Goal: Information Seeking & Learning: Find specific fact

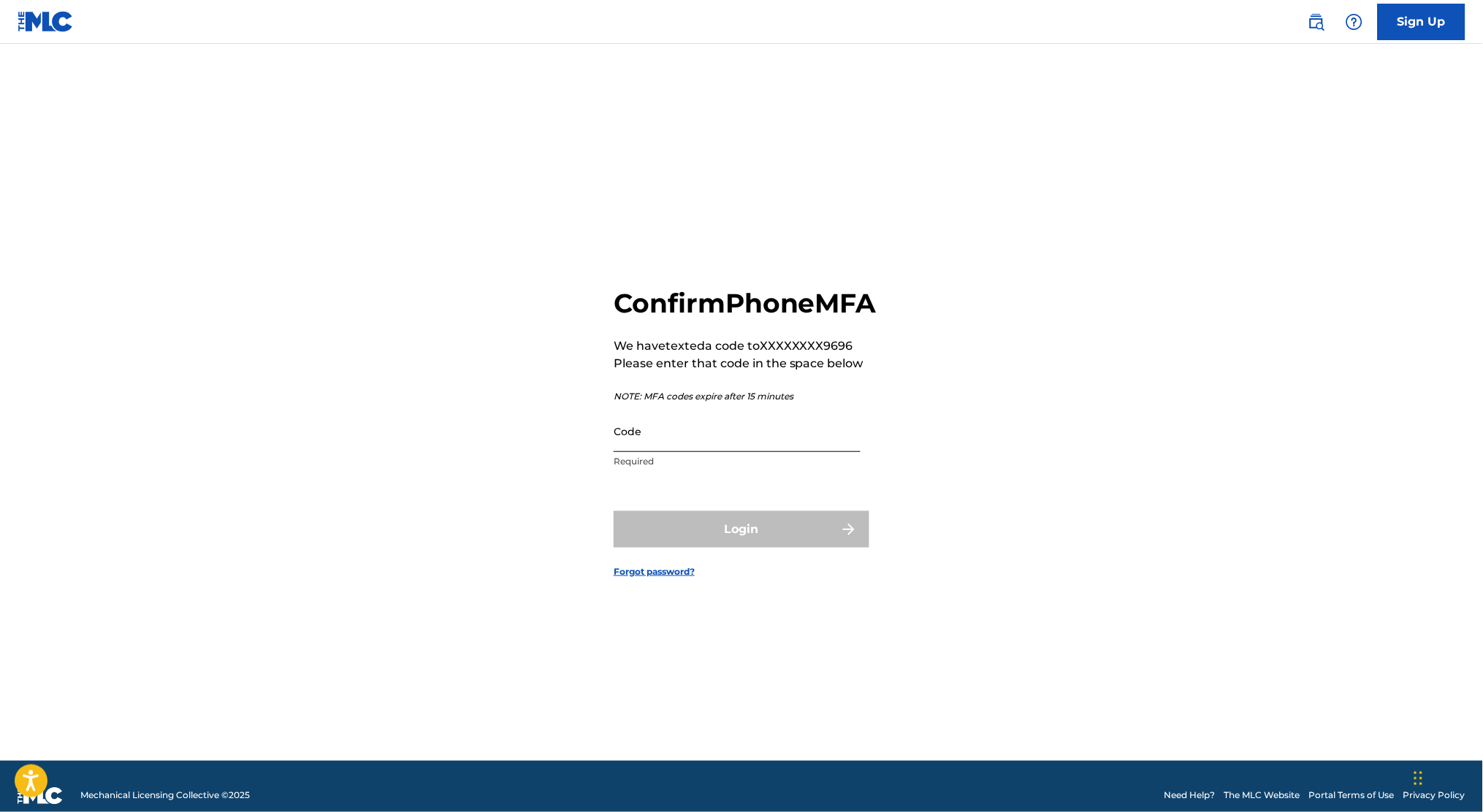
click at [635, 452] on input "Code" at bounding box center [736, 431] width 247 height 41
type input "903771"
click at [614, 512] on button "Login" at bounding box center [742, 529] width 256 height 36
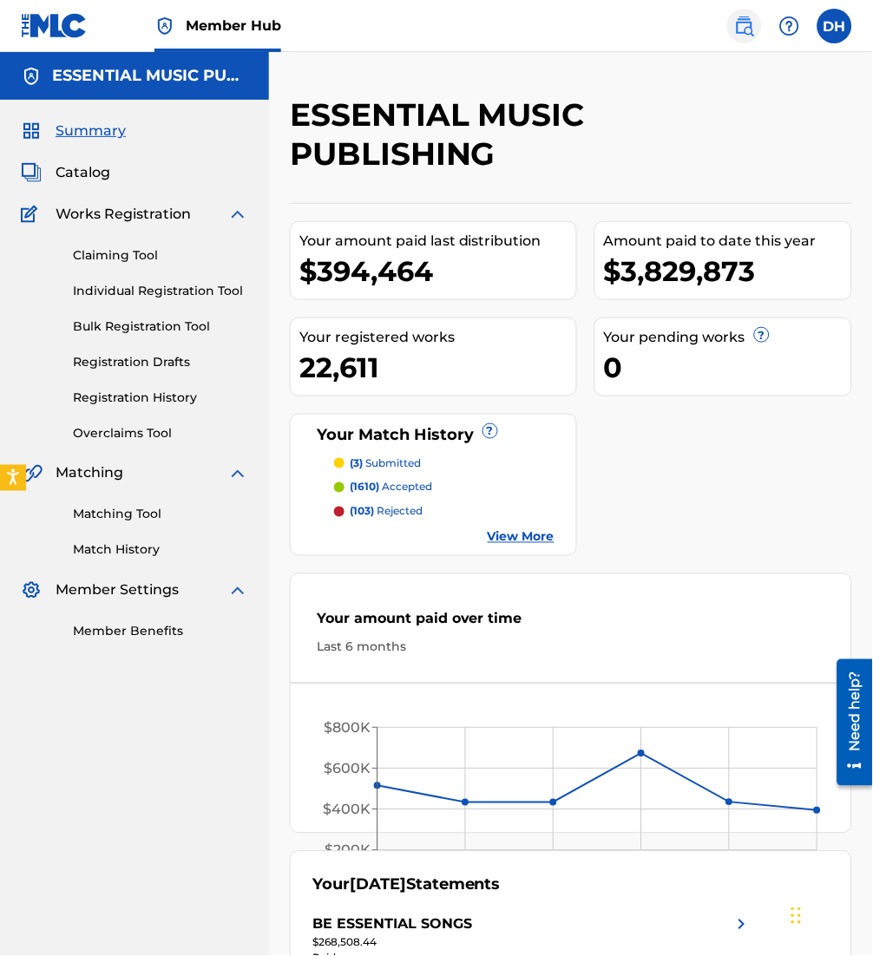
click at [733, 35] on link at bounding box center [744, 26] width 35 height 35
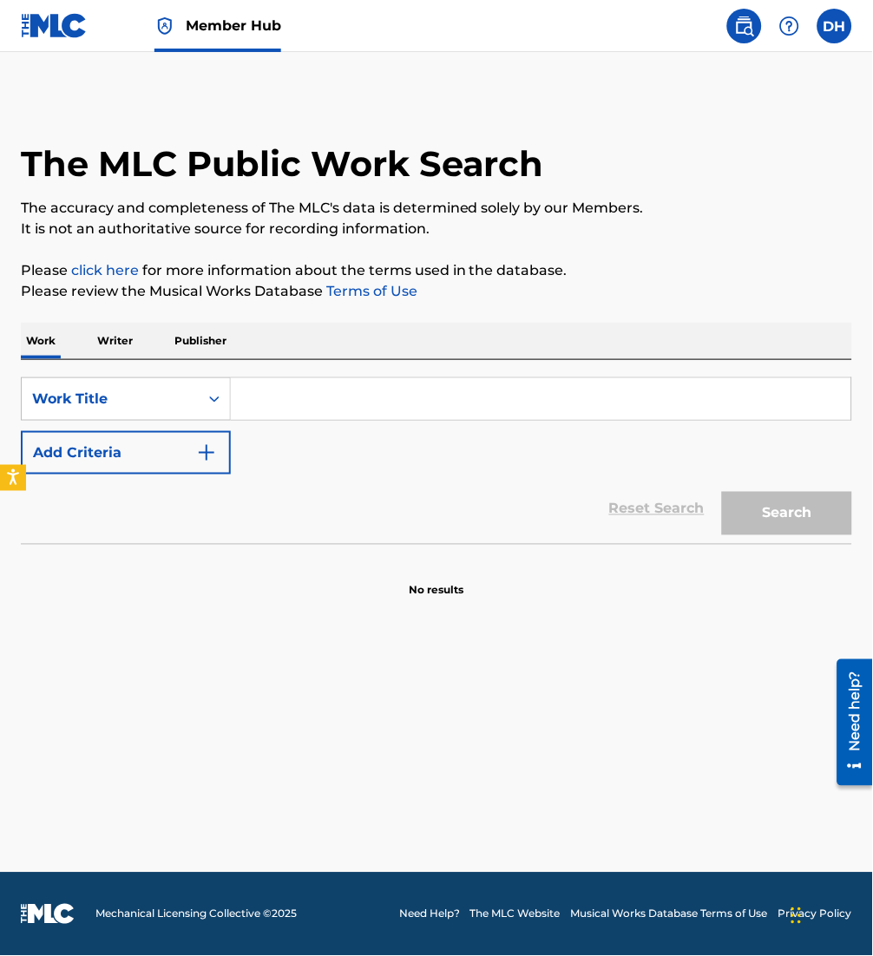
click at [304, 396] on input "Search Form" at bounding box center [541, 399] width 621 height 42
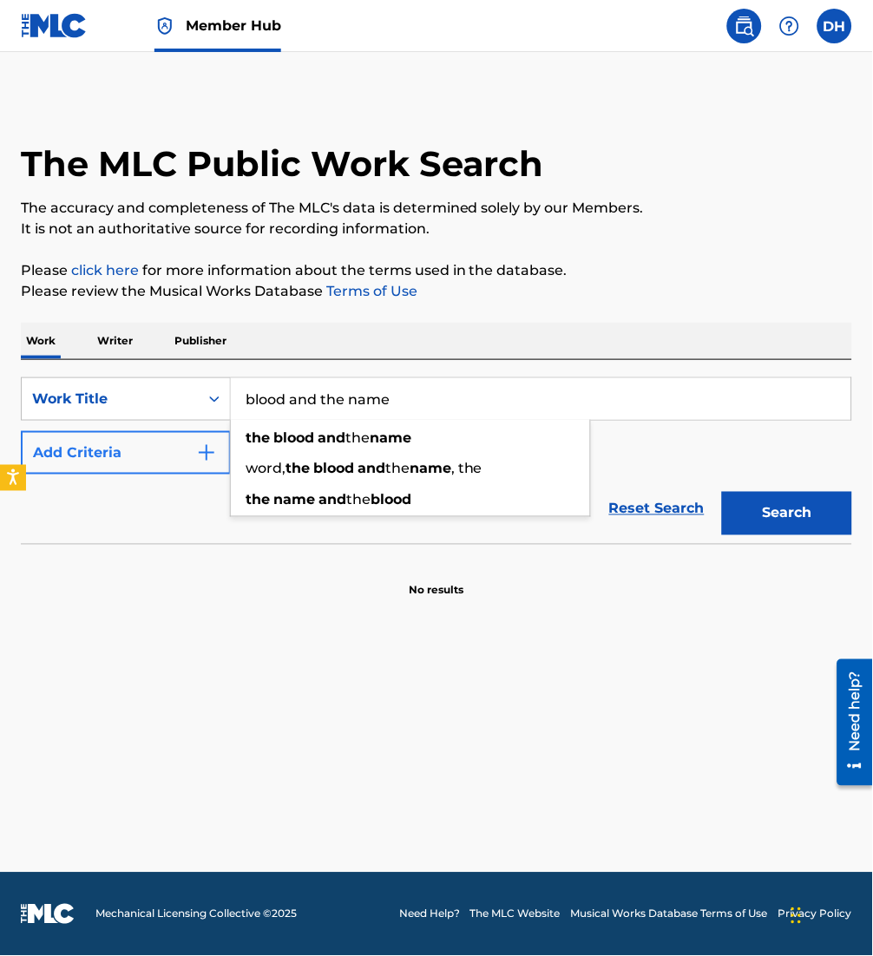
type input "blood and the name"
click at [149, 466] on button "Add Criteria" at bounding box center [126, 452] width 210 height 43
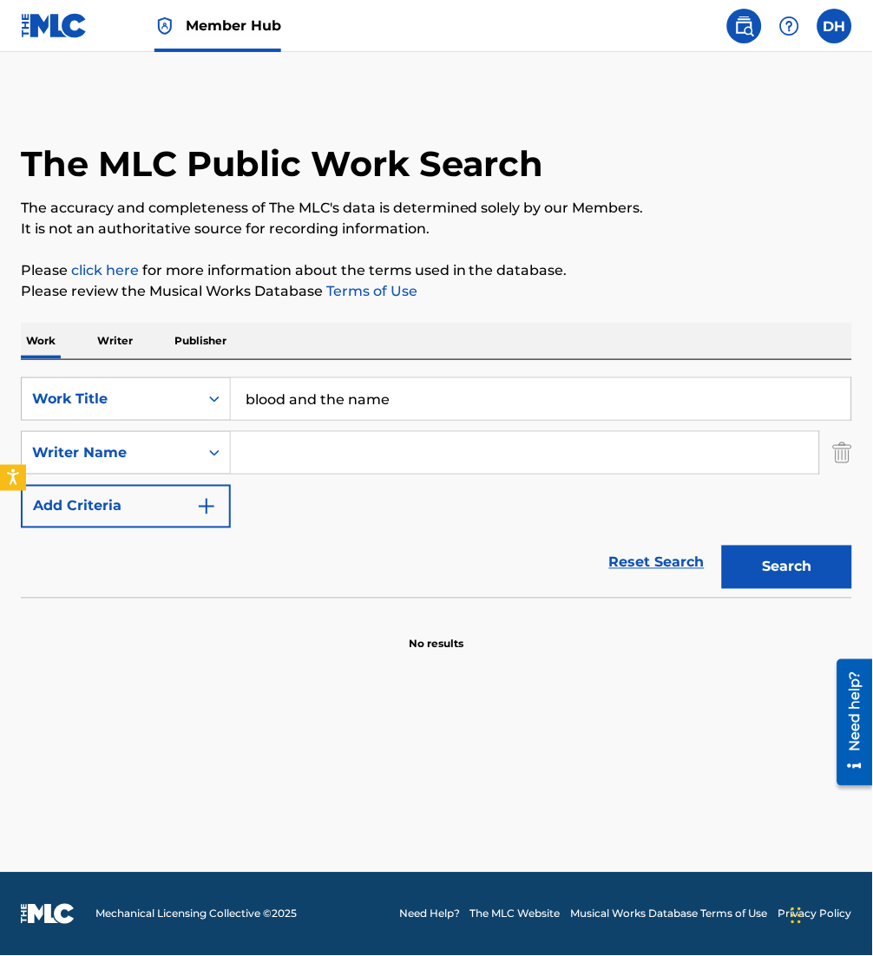
click at [273, 470] on input "Search Form" at bounding box center [525, 453] width 588 height 42
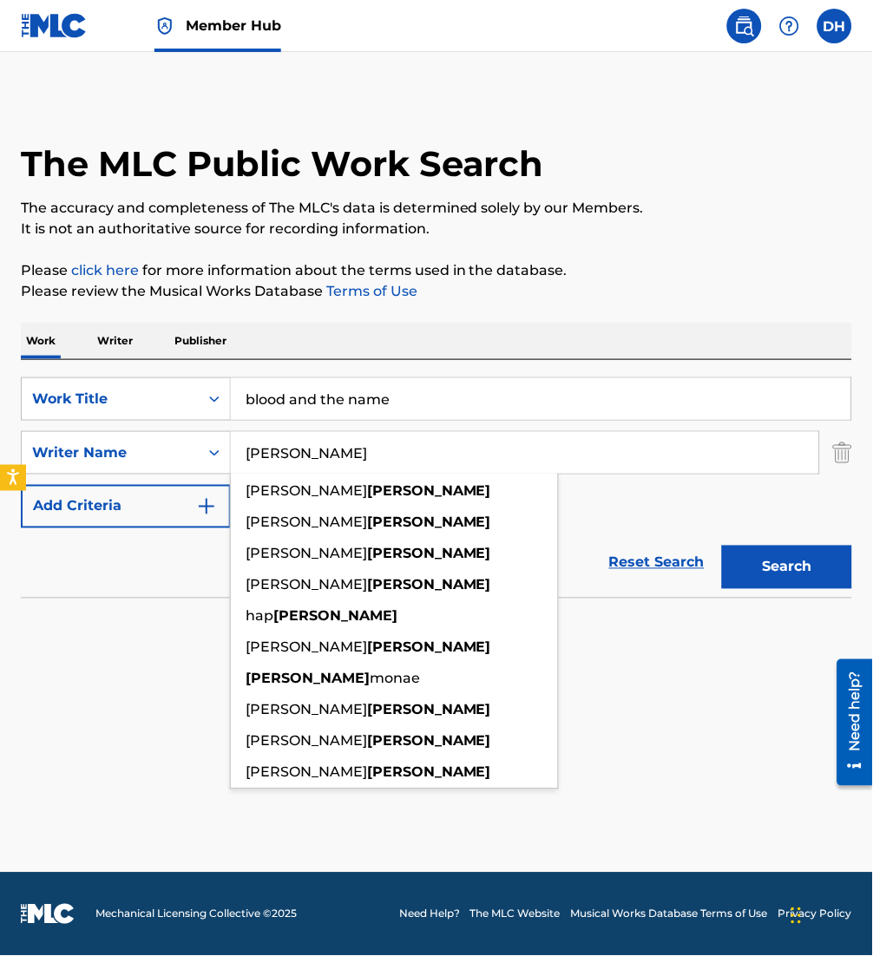
type input "miller"
click at [722, 546] on button "Search" at bounding box center [787, 567] width 130 height 43
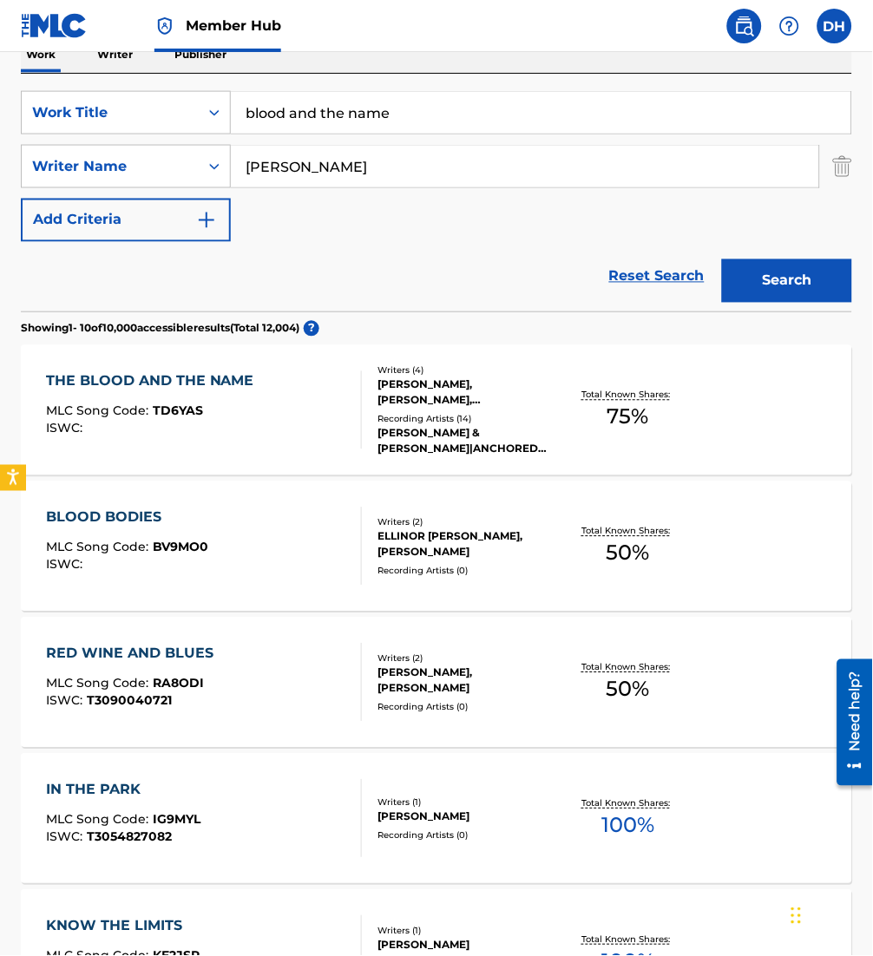
scroll to position [290, 0]
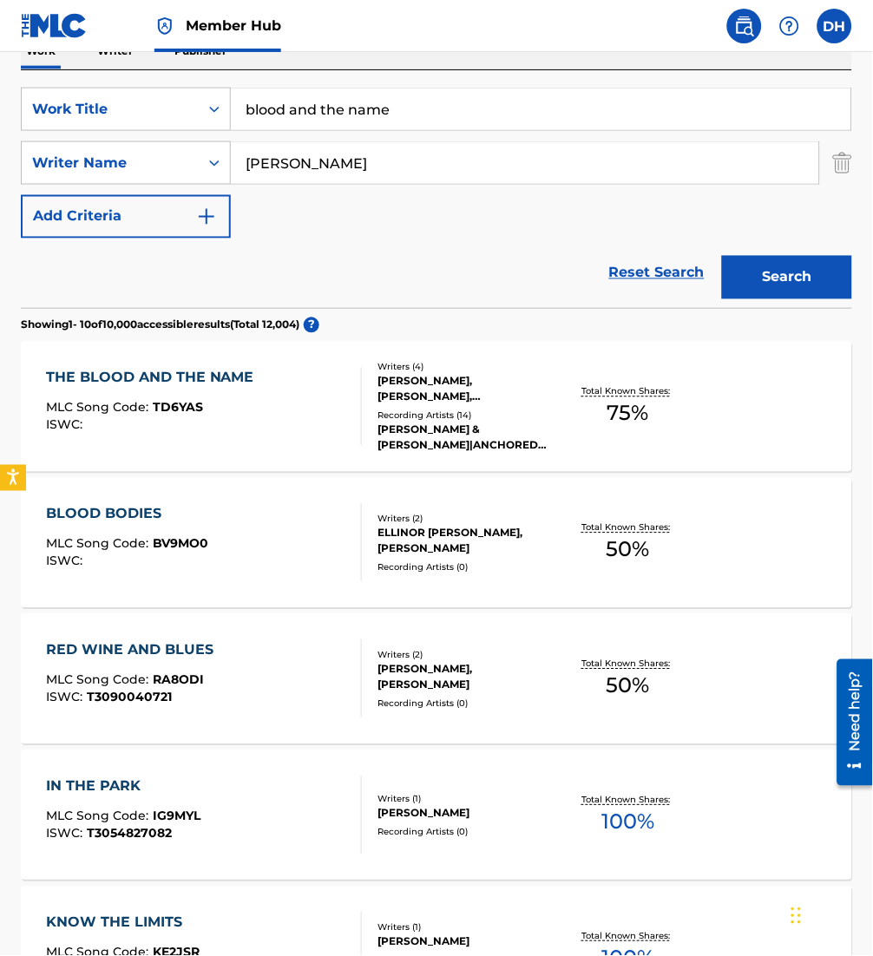
click at [256, 387] on div "THE BLOOD AND THE NAME" at bounding box center [154, 378] width 217 height 21
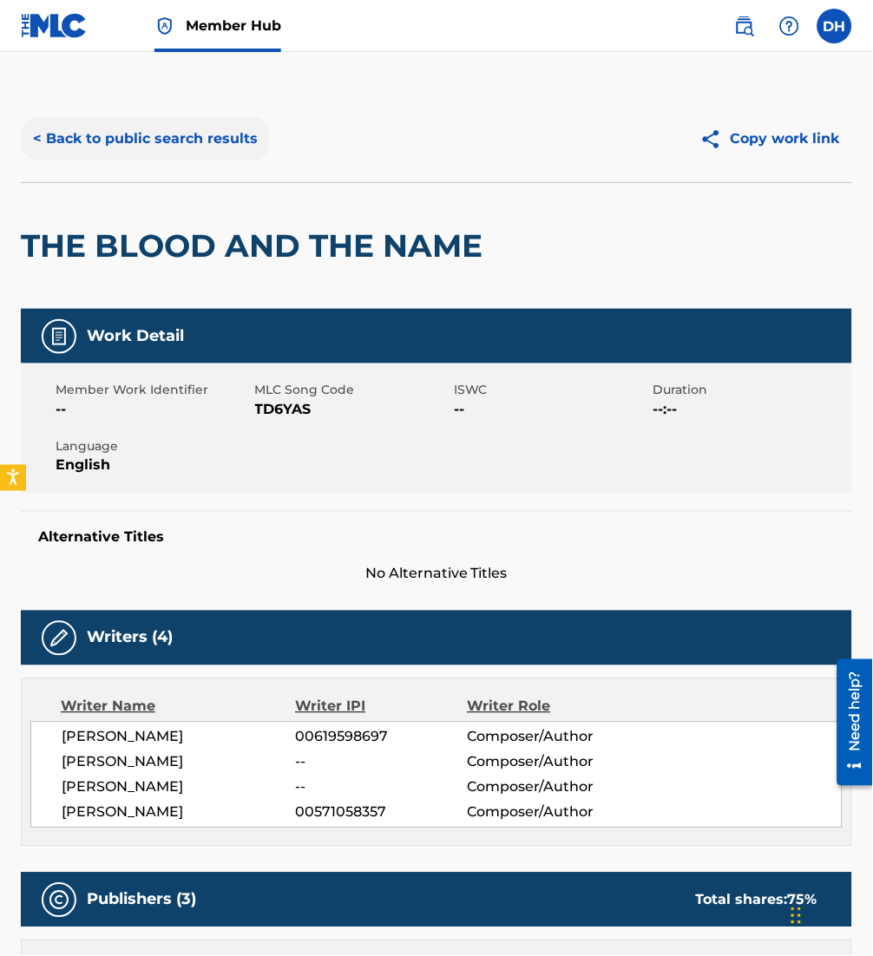
click at [115, 148] on button "< Back to public search results" at bounding box center [145, 138] width 249 height 43
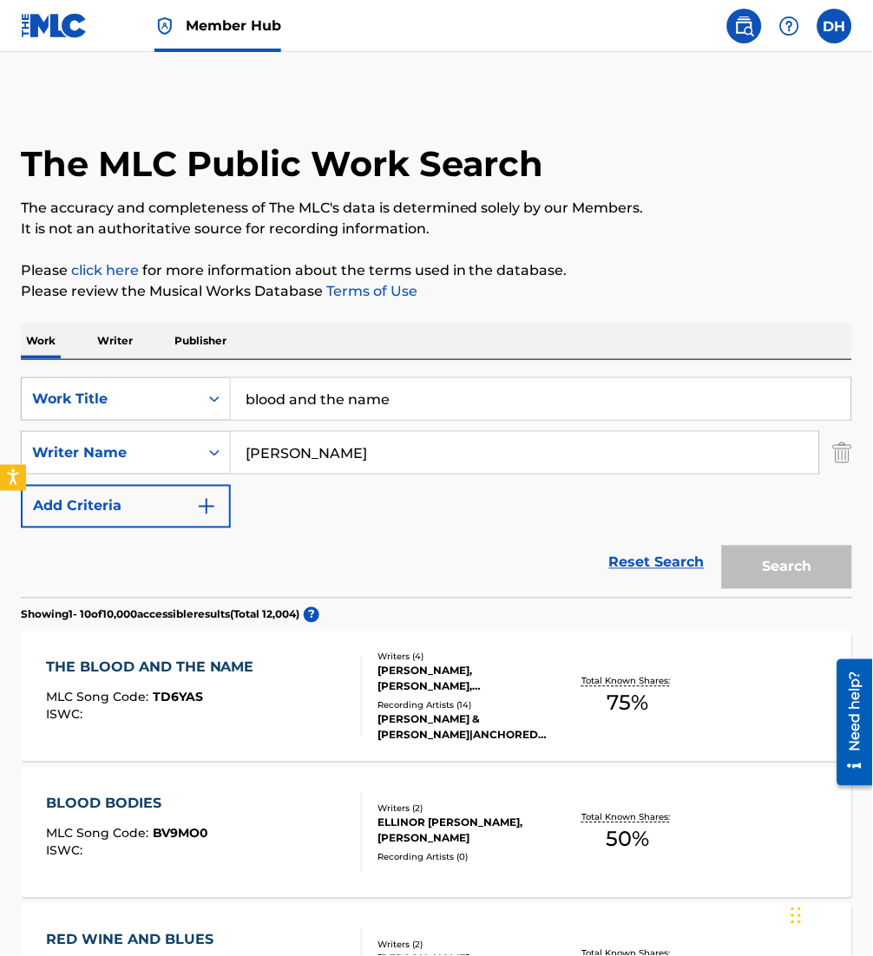
scroll to position [290, 0]
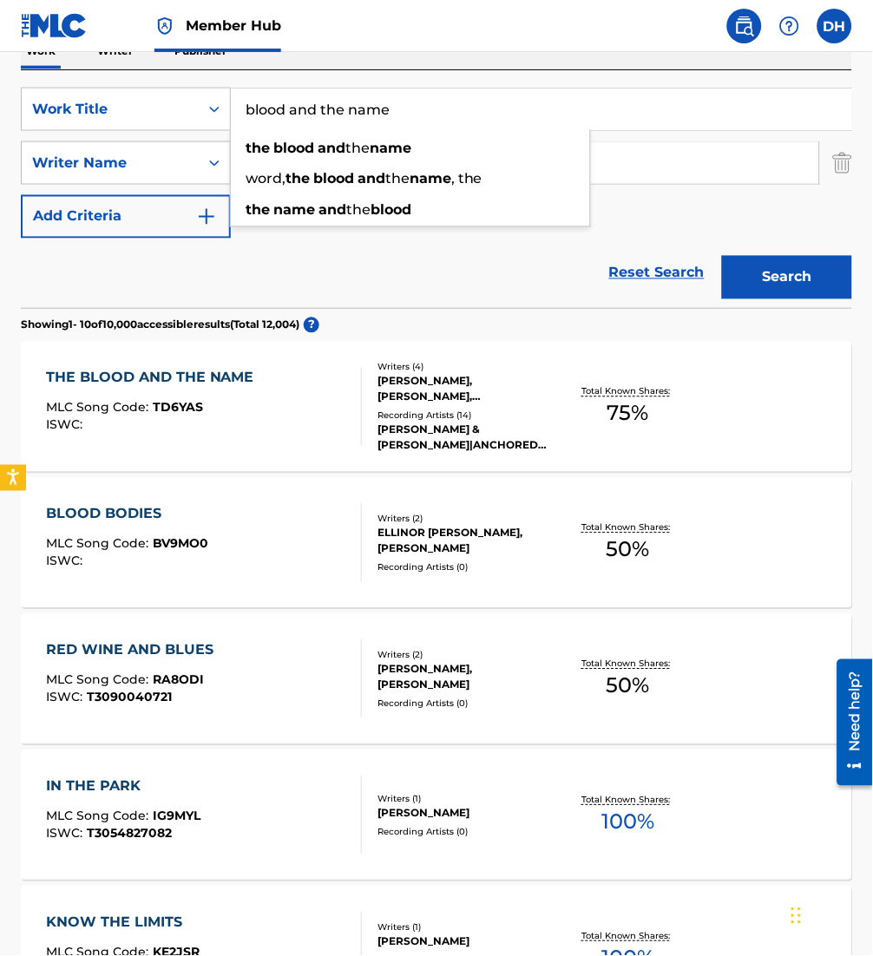
drag, startPoint x: 443, startPoint y: 110, endPoint x: 287, endPoint y: 115, distance: 155.5
click at [287, 115] on input "blood and the name" at bounding box center [541, 110] width 621 height 42
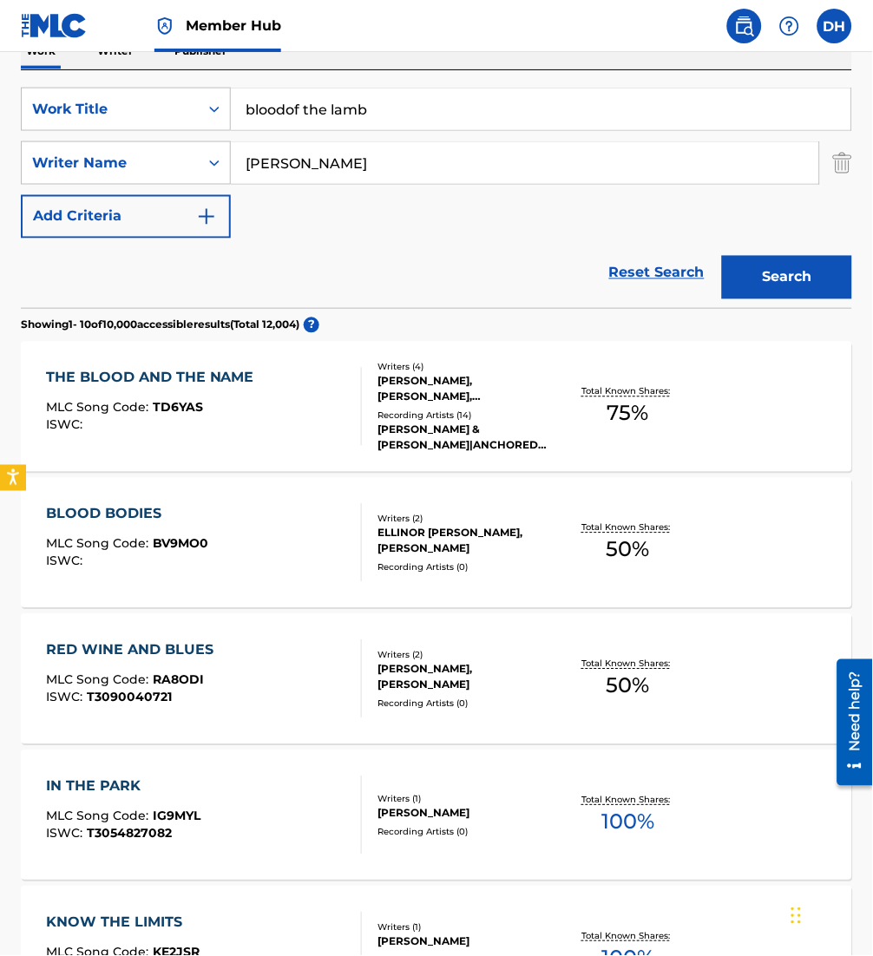
click at [333, 177] on input "miller" at bounding box center [525, 163] width 588 height 42
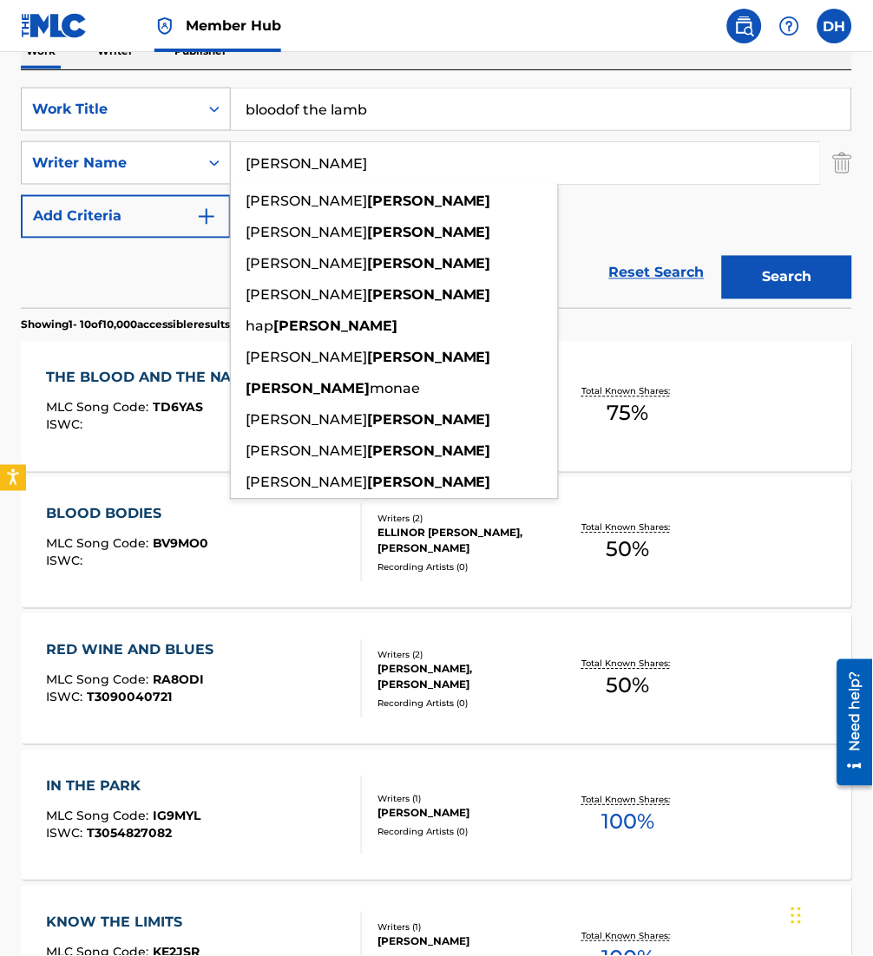
click at [286, 112] on input "bloodof the lamb" at bounding box center [541, 110] width 621 height 42
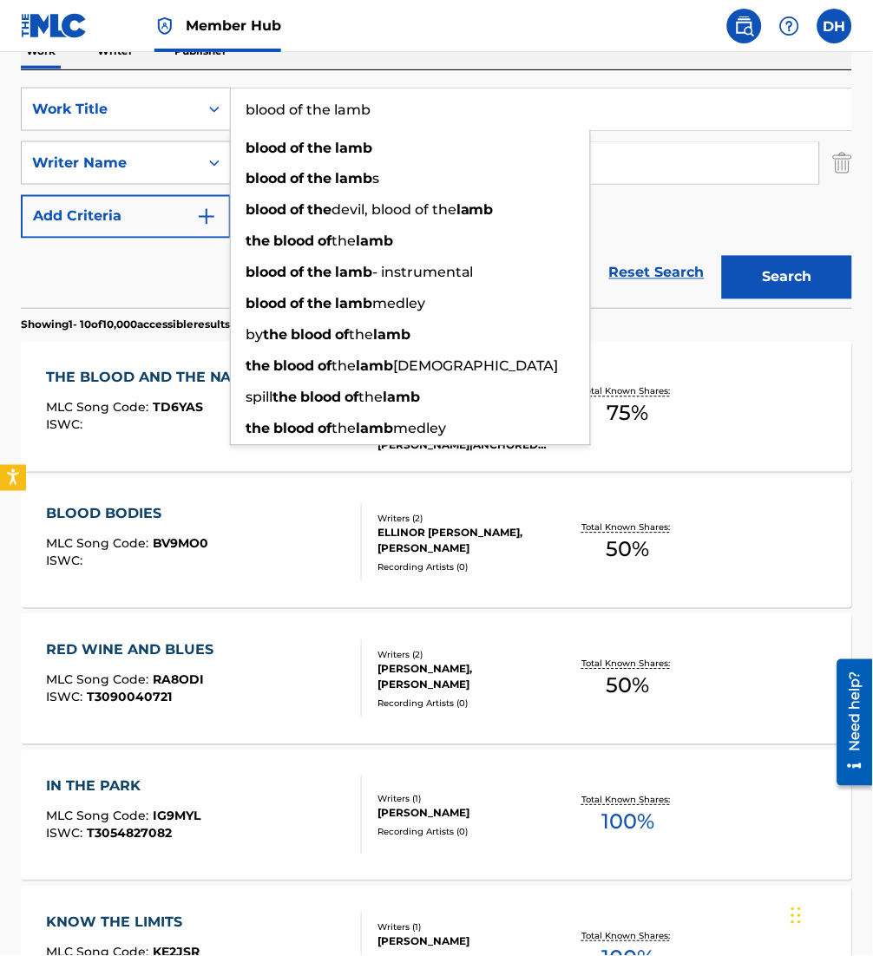
type input "blood of the lamb"
click at [168, 286] on div "Reset Search Search" at bounding box center [436, 273] width 831 height 69
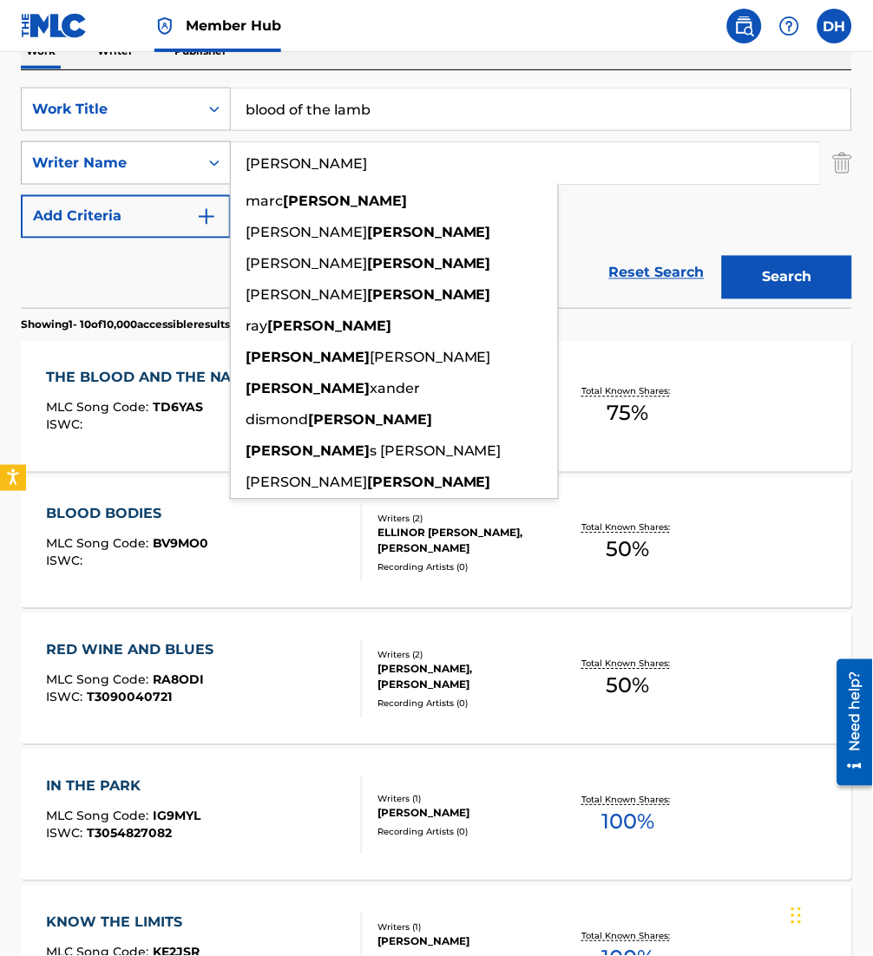
drag, startPoint x: 385, startPoint y: 168, endPoint x: 37, endPoint y: 171, distance: 347.2
click at [37, 171] on div "SearchWithCriteriad66b6b51-9b30-4a22-ada1-d3f77fec34f0 Writer Name miller marc …" at bounding box center [436, 162] width 831 height 43
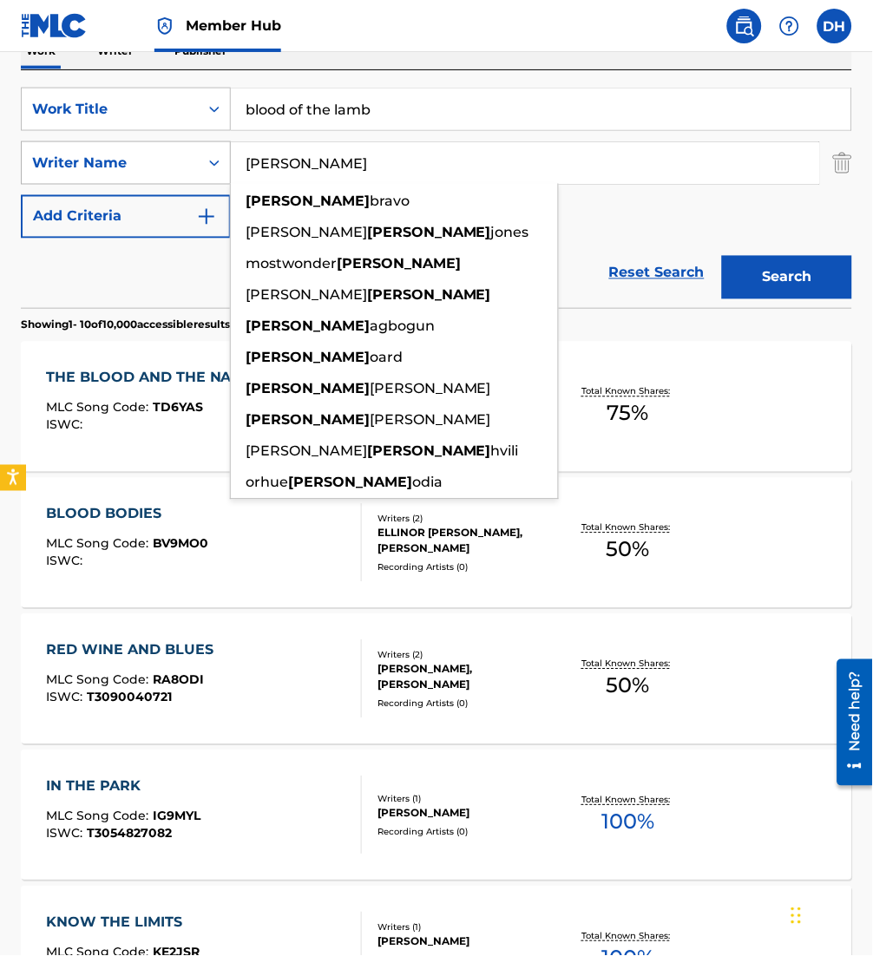
type input "moses"
click at [722, 256] on button "Search" at bounding box center [787, 277] width 130 height 43
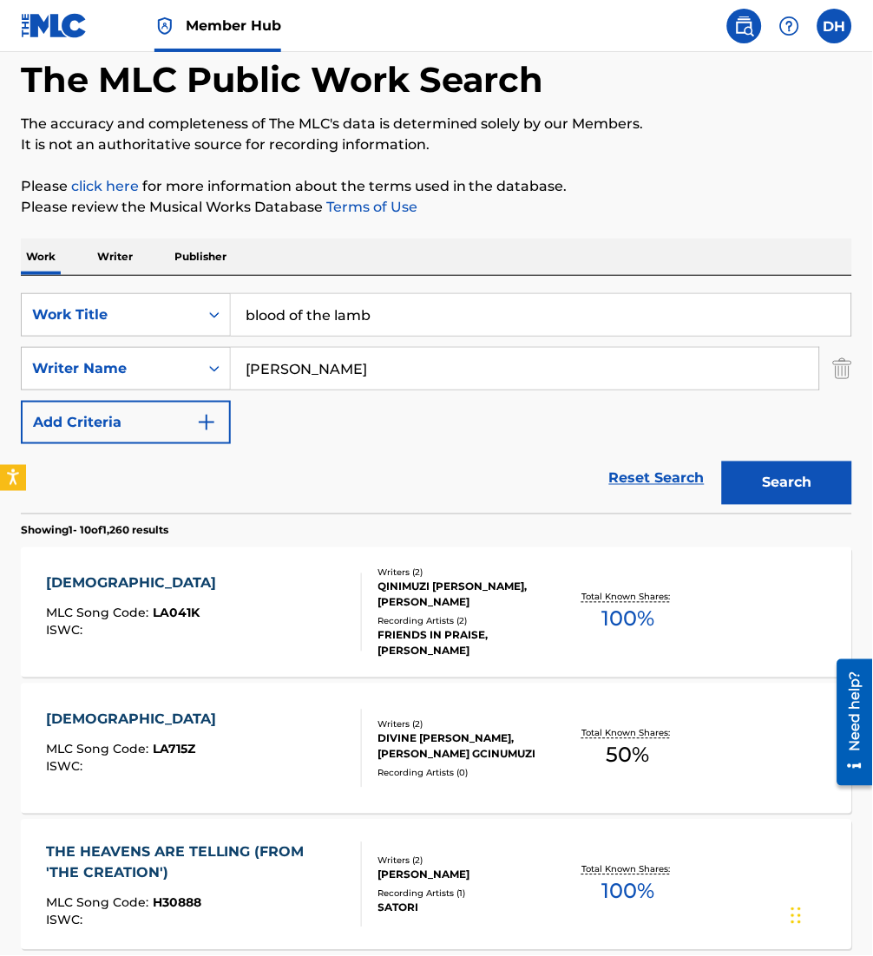
scroll to position [86, 0]
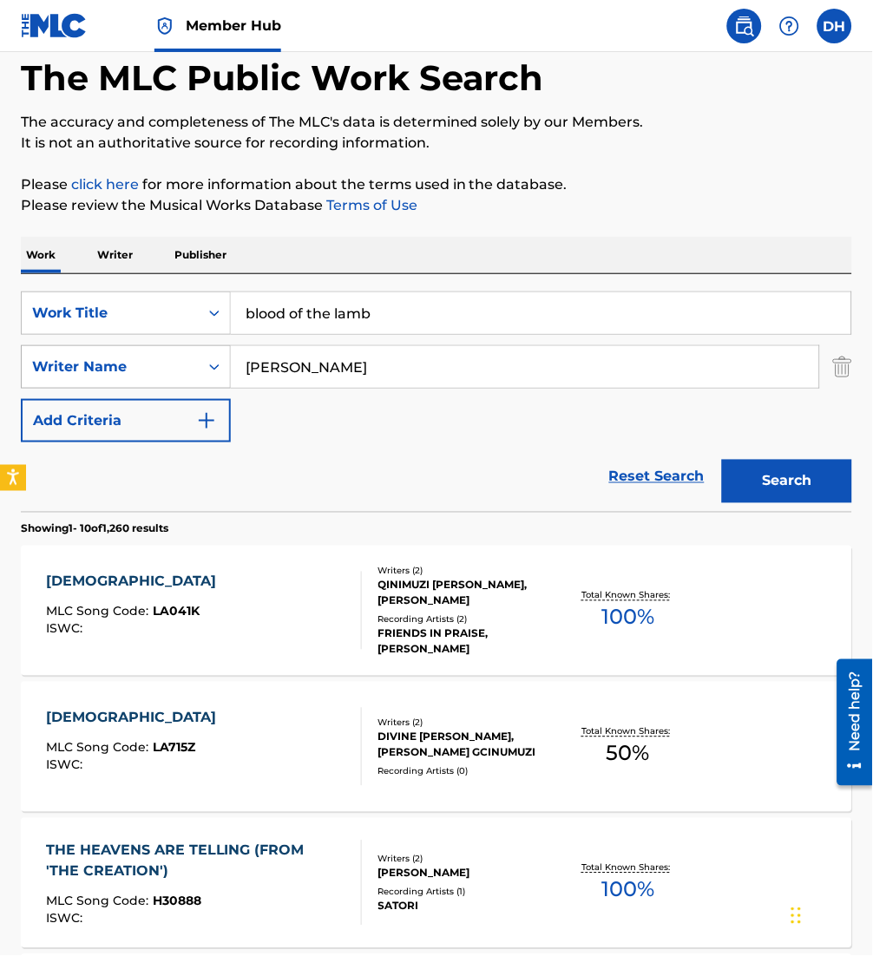
drag, startPoint x: 343, startPoint y: 376, endPoint x: 94, endPoint y: 351, distance: 250.4
click at [94, 351] on div "SearchWithCriteriad66b6b51-9b30-4a22-ada1-d3f77fec34f0 Writer Name moses" at bounding box center [436, 366] width 831 height 43
click at [188, 431] on button "Add Criteria" at bounding box center [126, 420] width 210 height 43
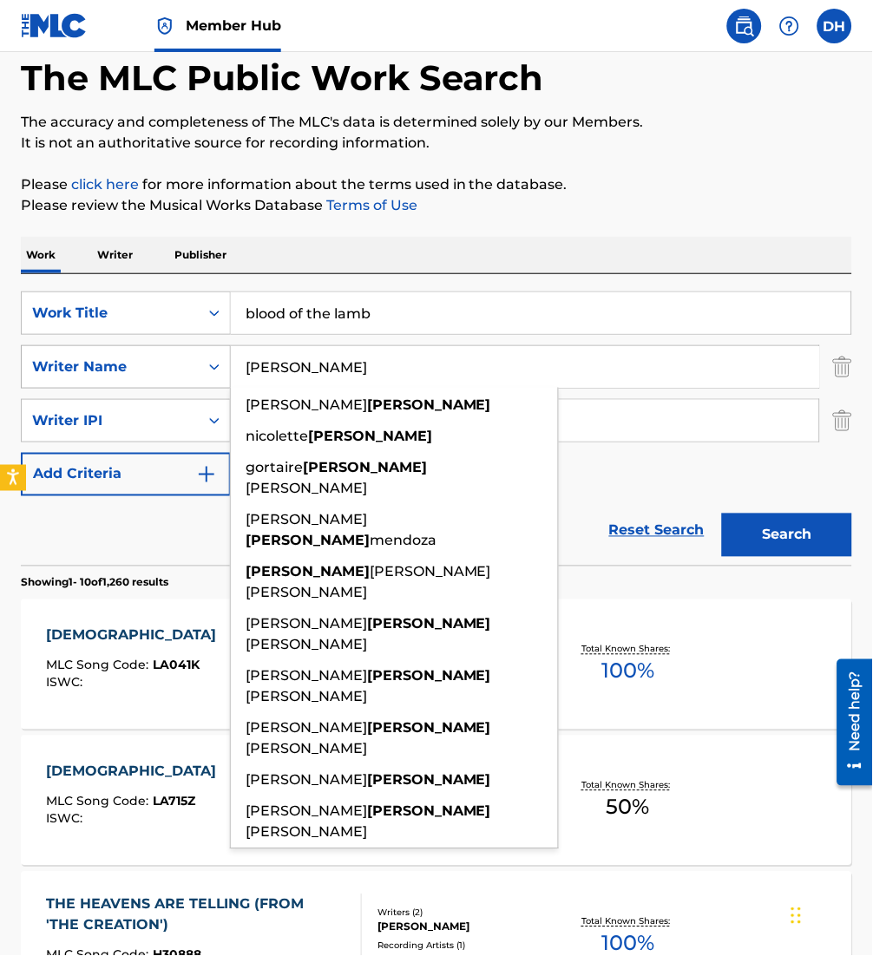
type input "chiriboga"
click at [722, 514] on button "Search" at bounding box center [787, 535] width 130 height 43
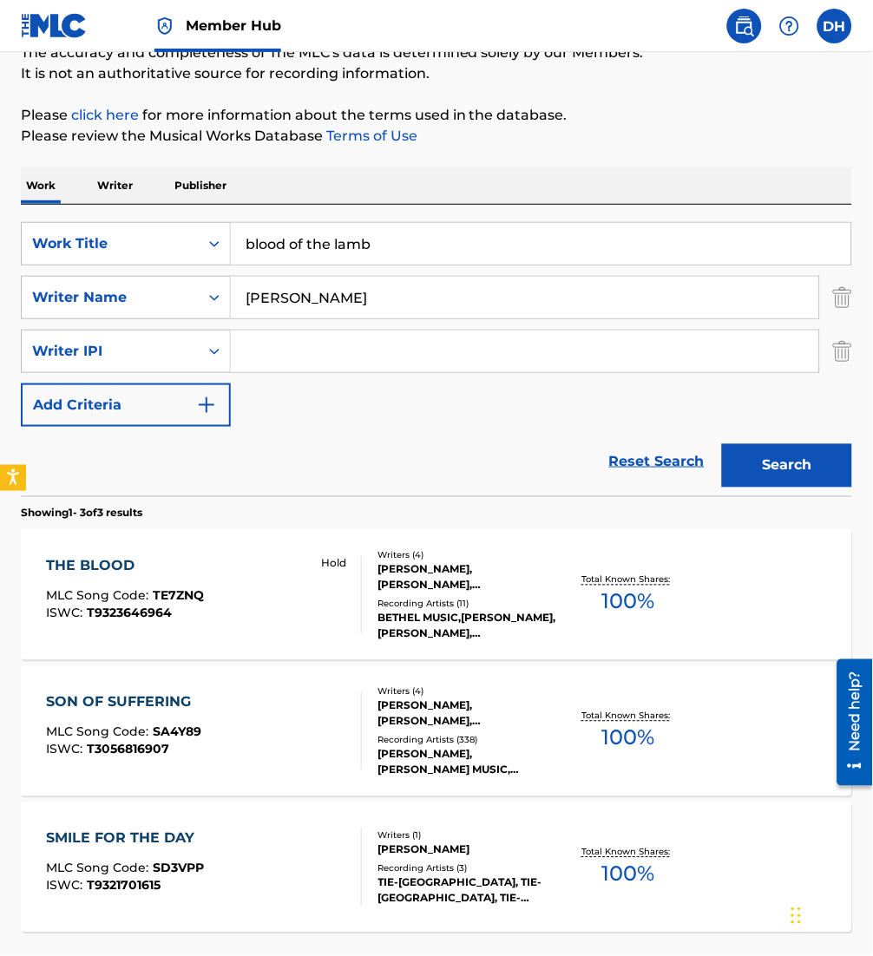
scroll to position [154, 0]
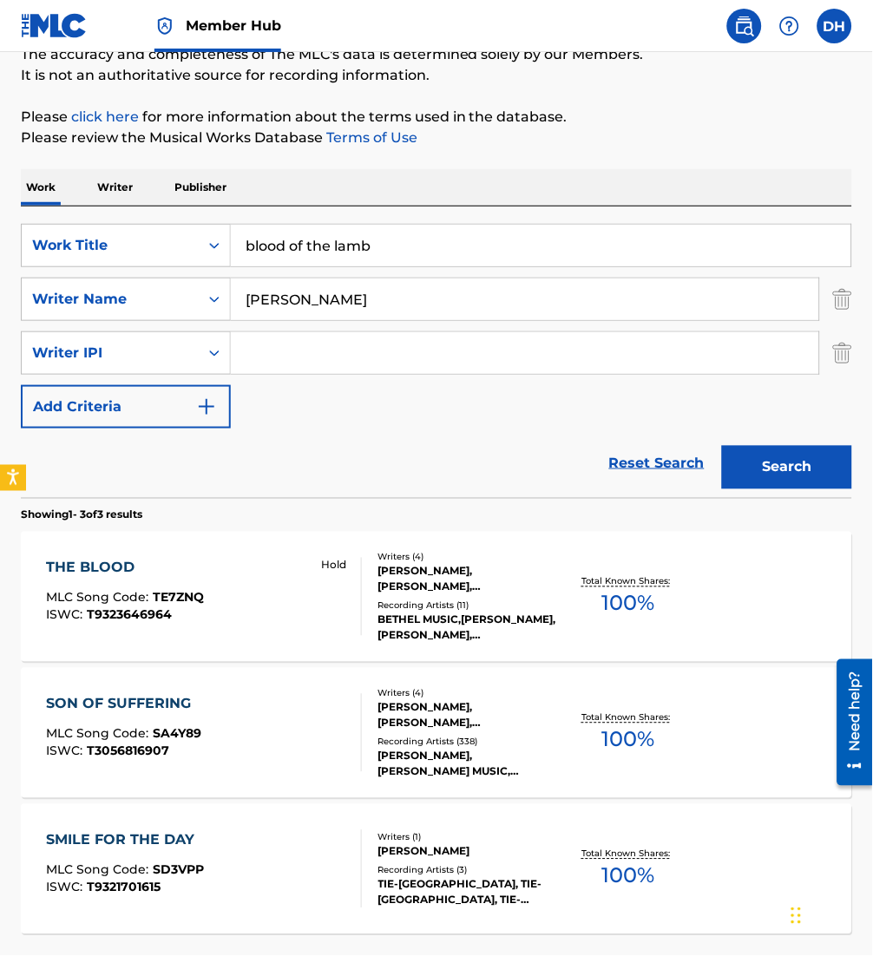
click at [260, 593] on div "THE BLOOD MLC Song Code : TE7ZNQ ISWC : T9323646964 Hold" at bounding box center [204, 597] width 316 height 78
